Goal: Task Accomplishment & Management: Use online tool/utility

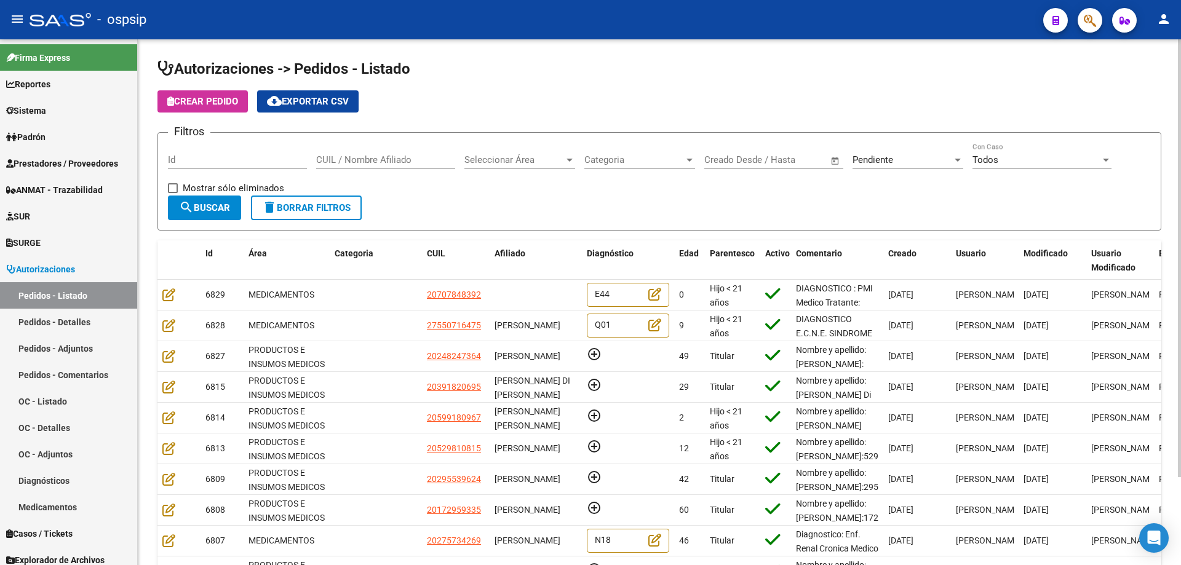
click at [492, 160] on span "Seleccionar Área" at bounding box center [514, 159] width 100 height 11
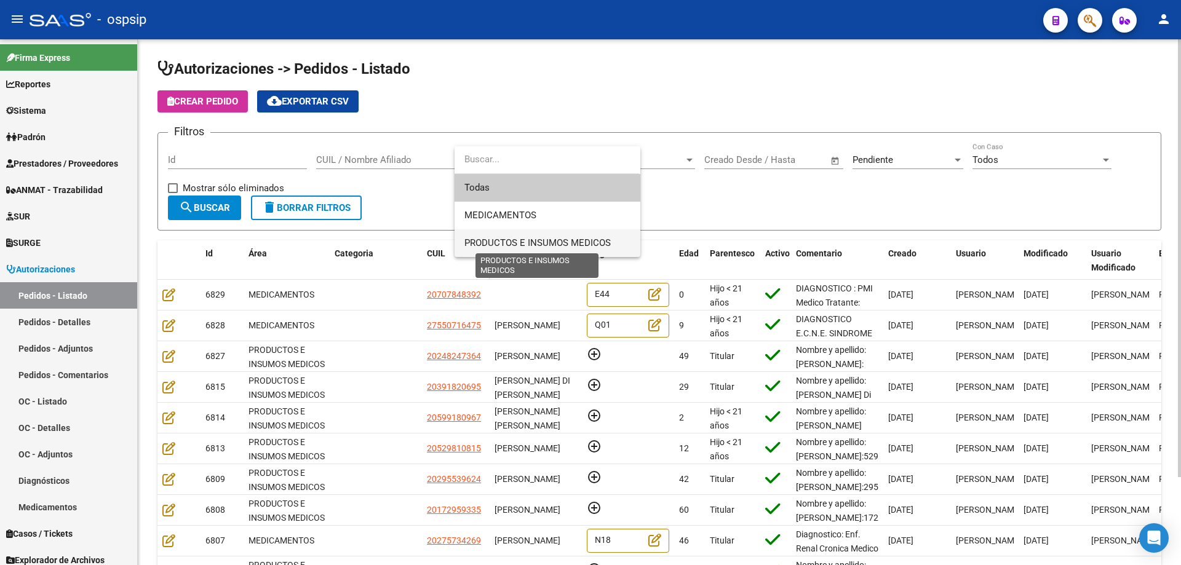
click at [489, 241] on span "PRODUCTOS E INSUMOS MEDICOS" at bounding box center [537, 242] width 146 height 11
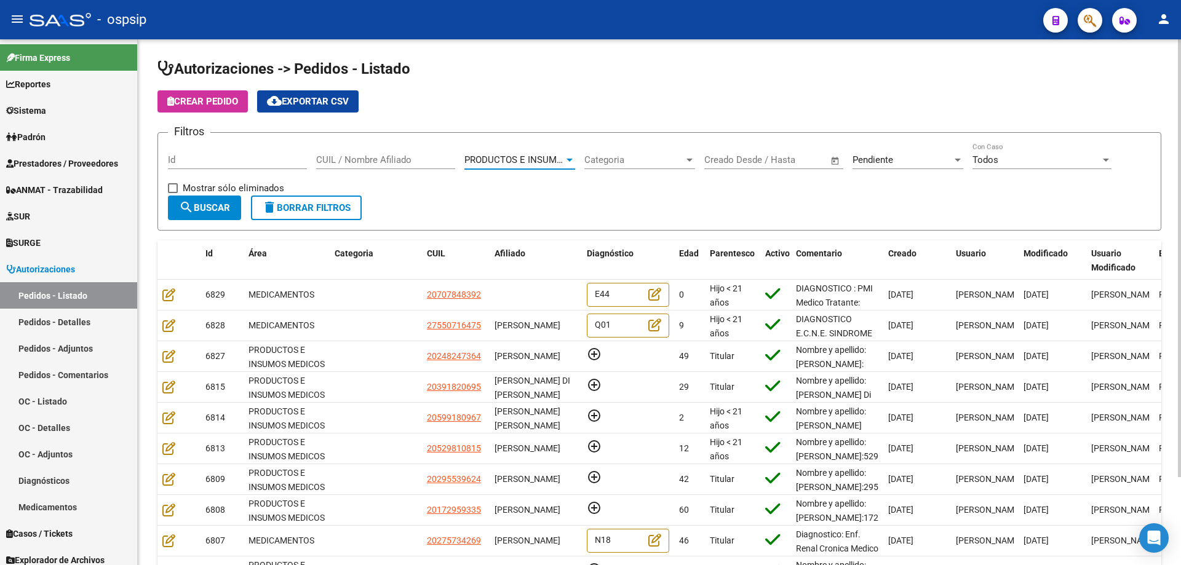
click at [201, 200] on button "search Buscar" at bounding box center [204, 208] width 73 height 25
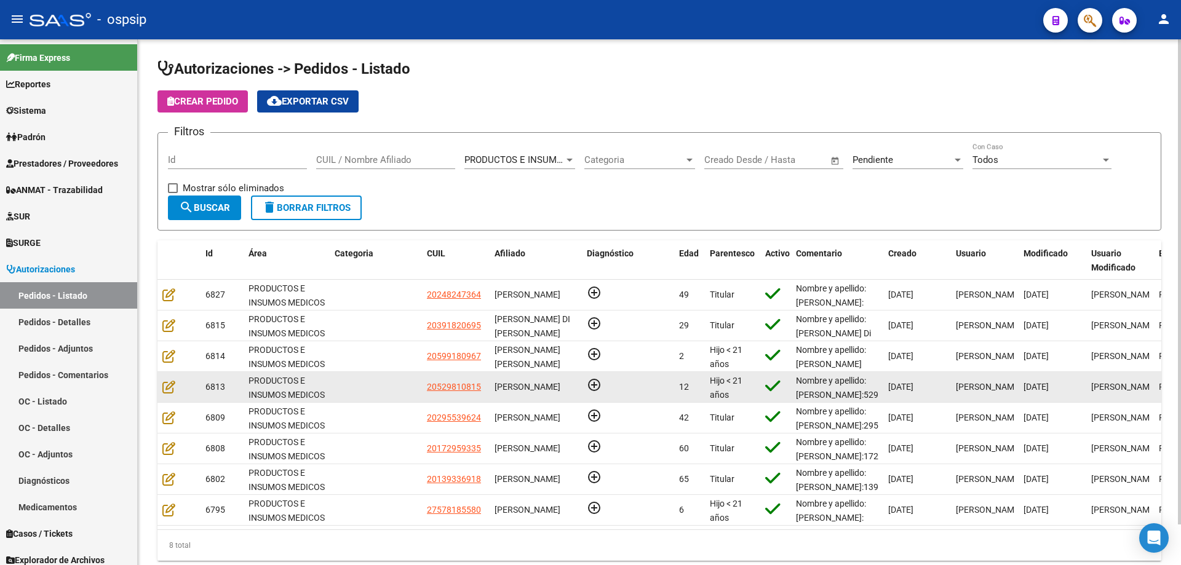
scroll to position [2, 0]
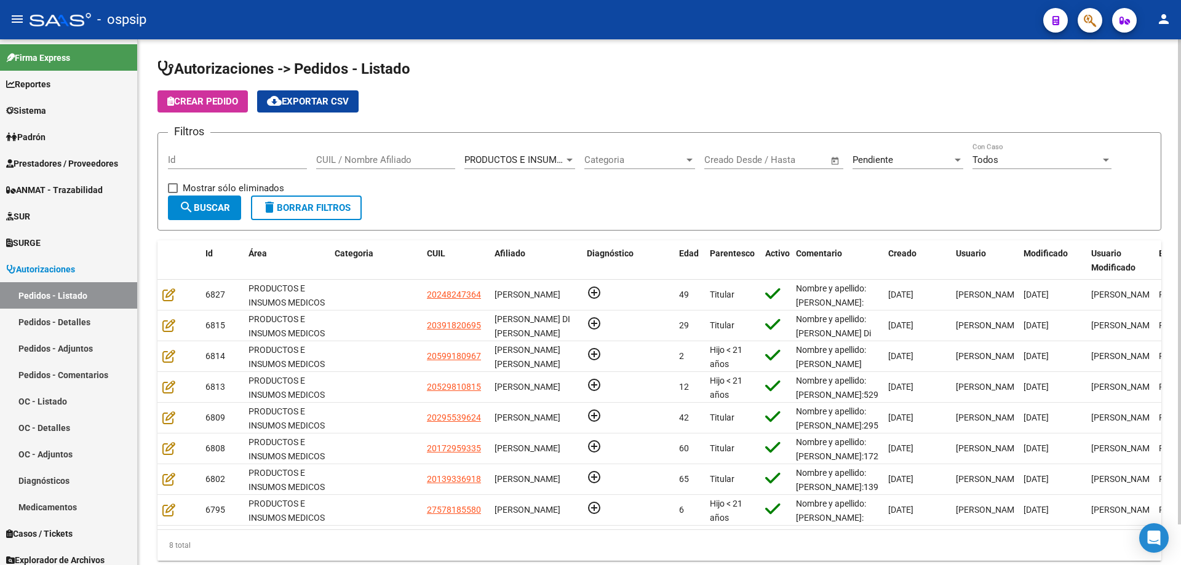
click at [335, 161] on input "CUIL / Nombre Afiliado" at bounding box center [385, 159] width 139 height 11
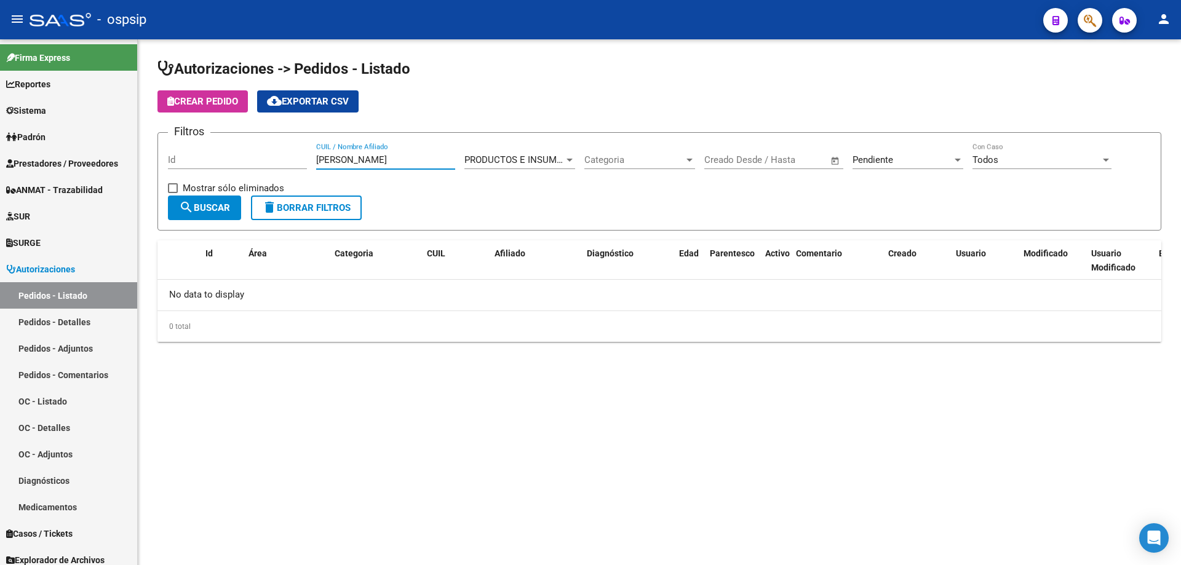
type input "[PERSON_NAME]"
click at [898, 156] on div "Pendiente" at bounding box center [902, 159] width 100 height 11
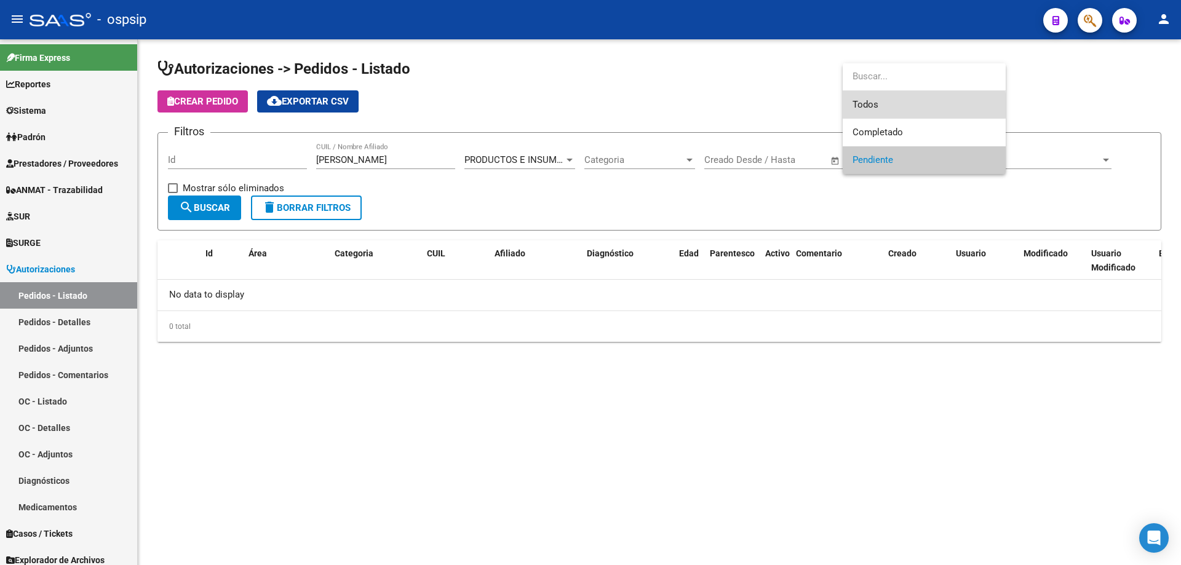
click at [885, 106] on span "Todos" at bounding box center [923, 105] width 143 height 28
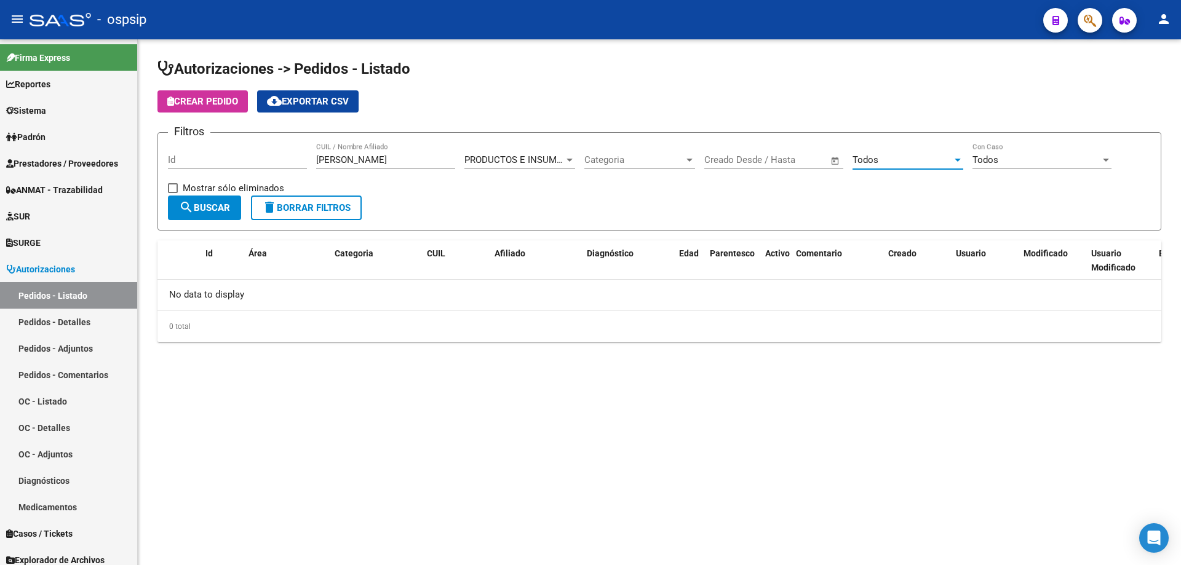
click at [215, 216] on button "search Buscar" at bounding box center [204, 208] width 73 height 25
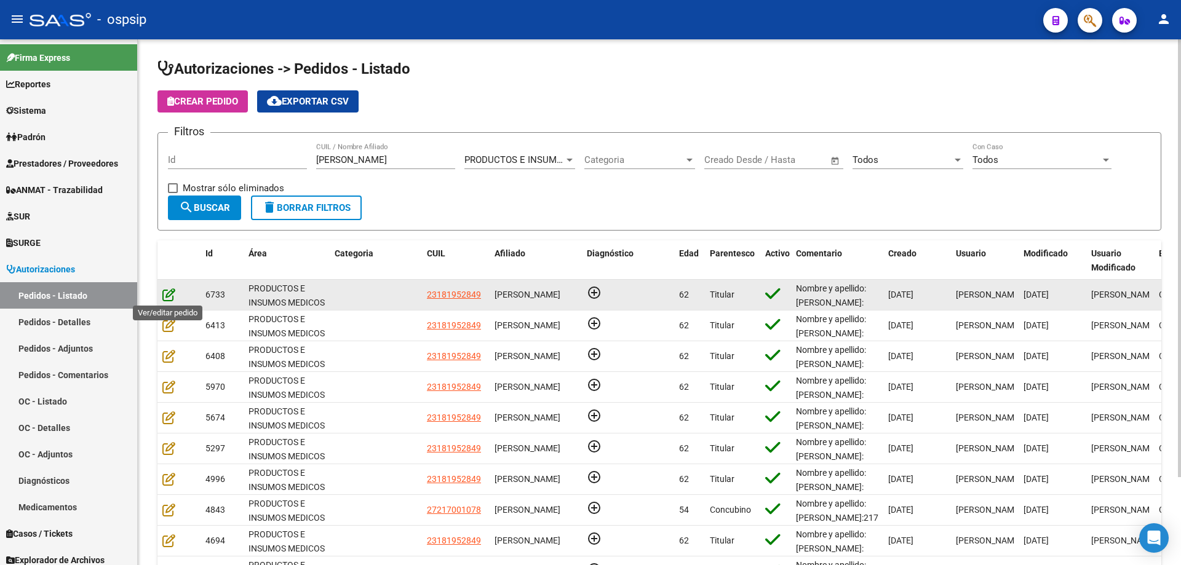
click at [171, 295] on icon at bounding box center [168, 295] width 13 height 14
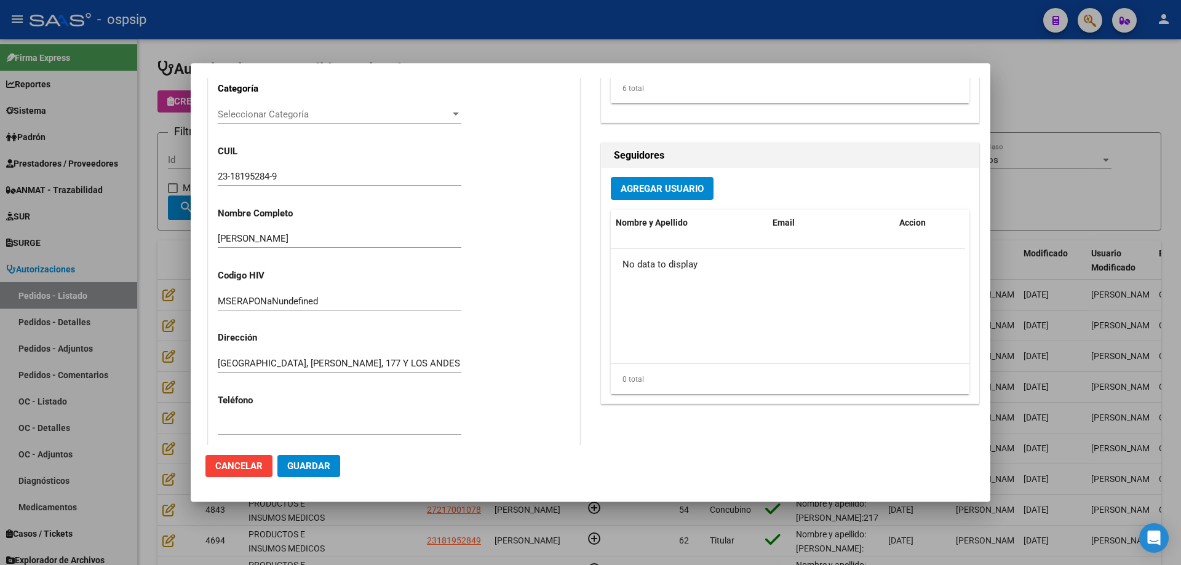
scroll to position [0, 0]
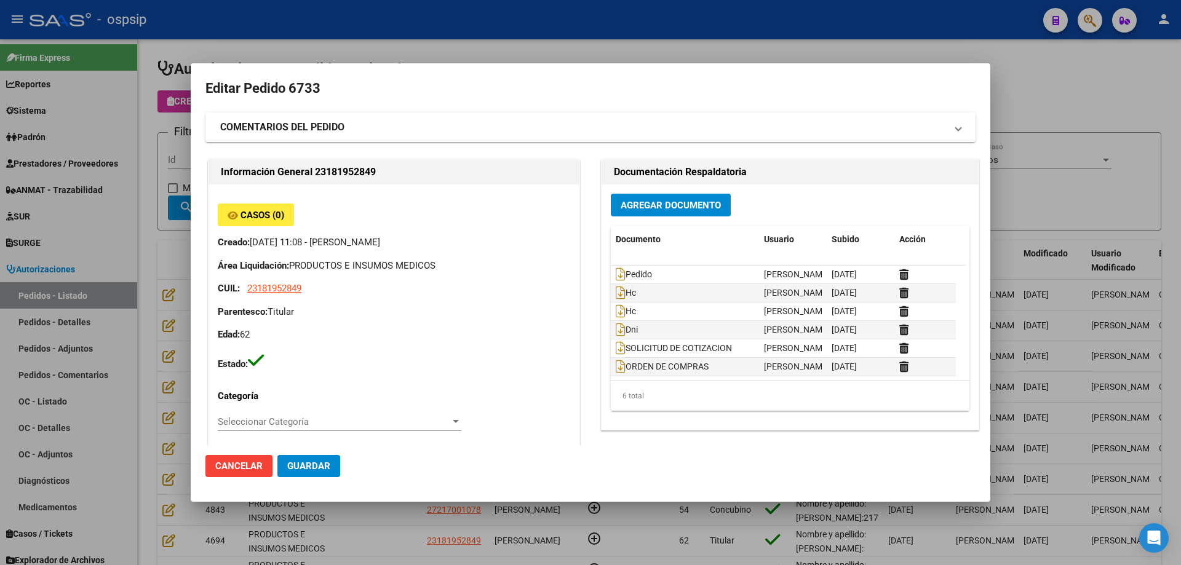
click at [157, 151] on div at bounding box center [590, 282] width 1181 height 565
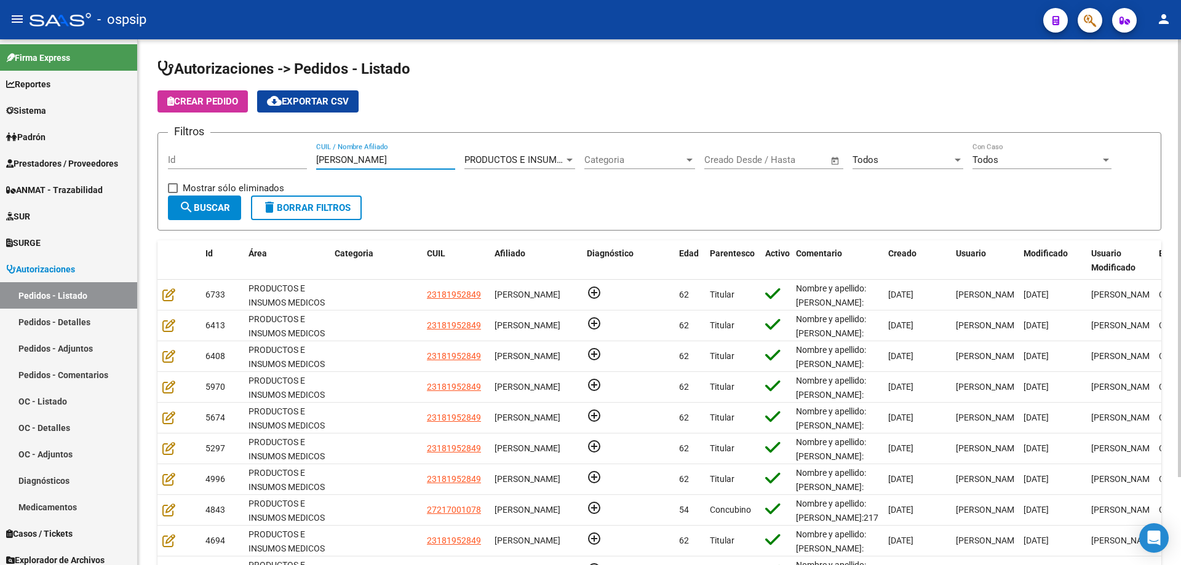
click at [351, 162] on input "[PERSON_NAME]" at bounding box center [385, 159] width 139 height 11
paste input "13933691"
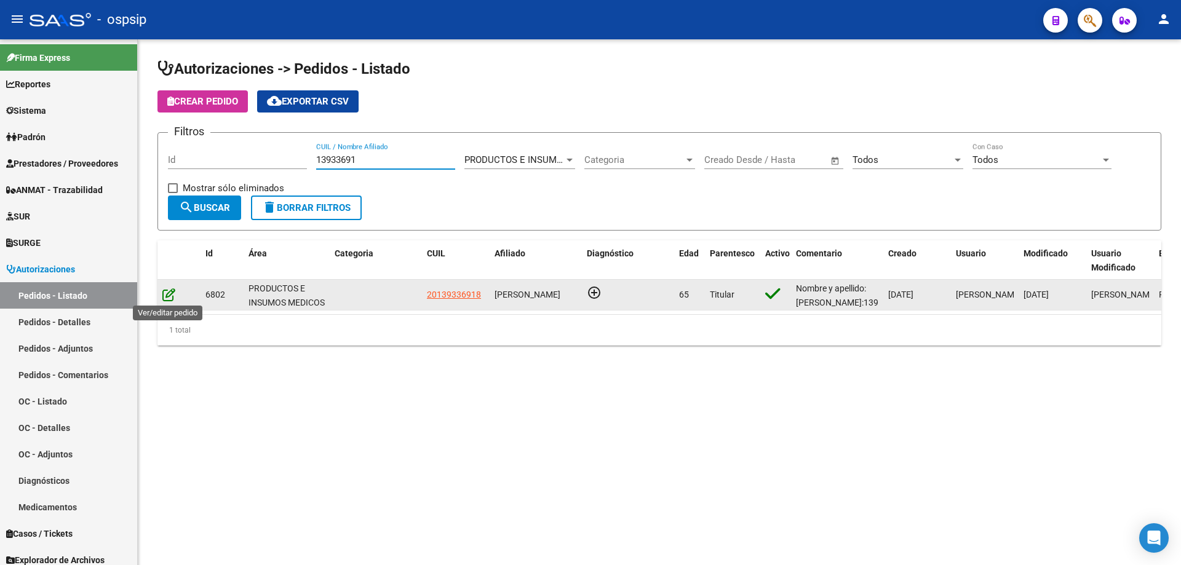
type input "13933691"
click at [174, 297] on icon at bounding box center [168, 295] width 13 height 14
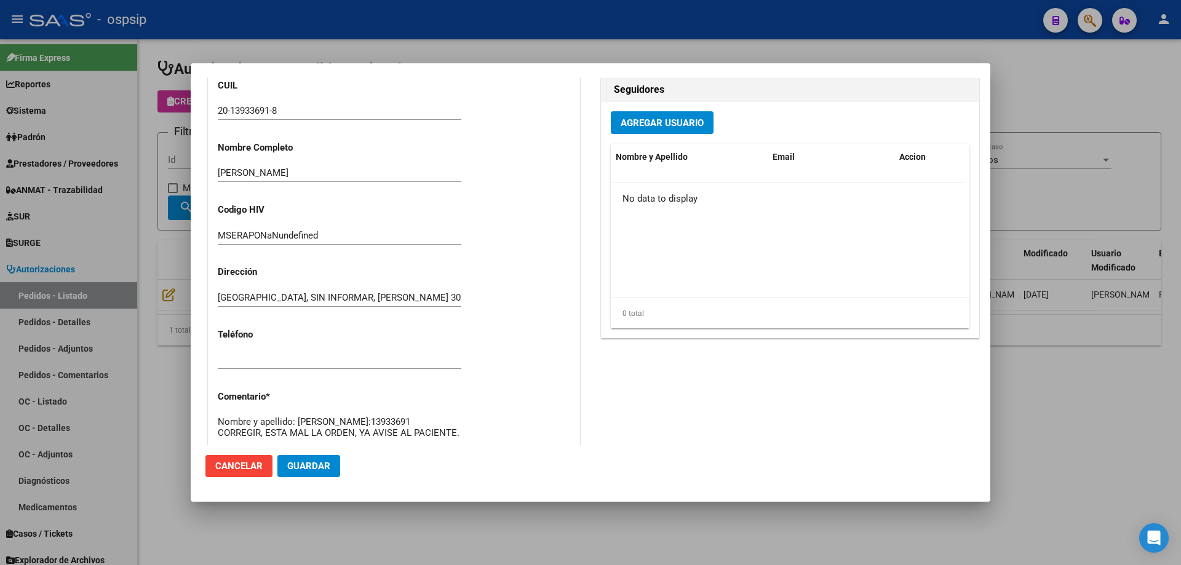
scroll to position [368, 0]
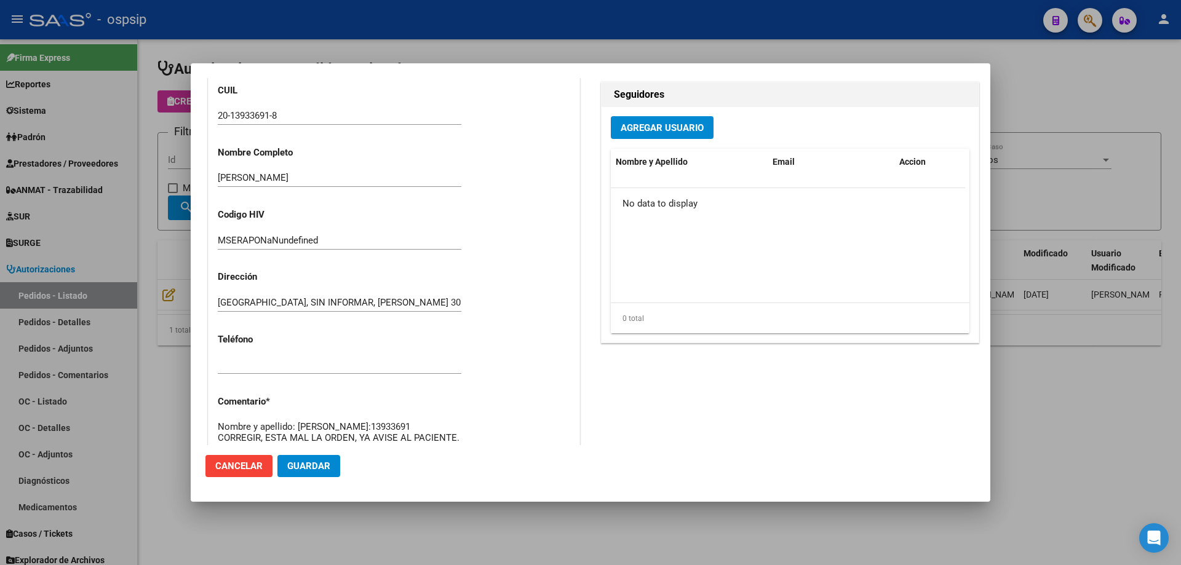
click at [119, 154] on div at bounding box center [590, 282] width 1181 height 565
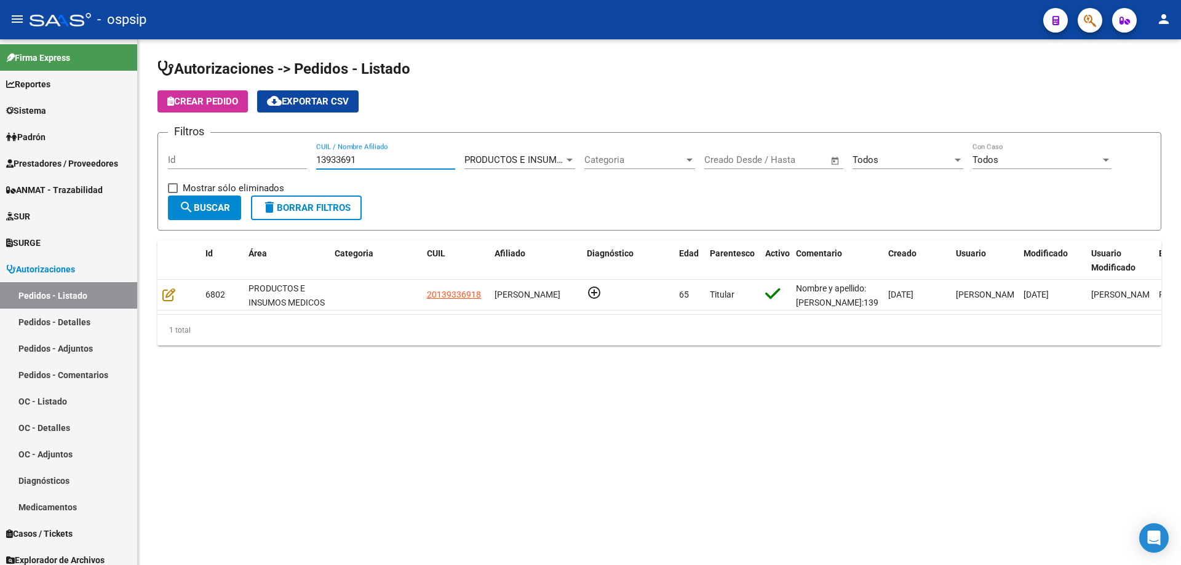
drag, startPoint x: 367, startPoint y: 164, endPoint x: 139, endPoint y: 136, distance: 229.8
click at [139, 136] on div "Autorizaciones -> Pedidos - Listado Crear Pedido cloud_download Exportar CSV Fi…" at bounding box center [659, 212] width 1043 height 346
paste input "13933691"
type input "13933691"
